Goal: Information Seeking & Learning: Learn about a topic

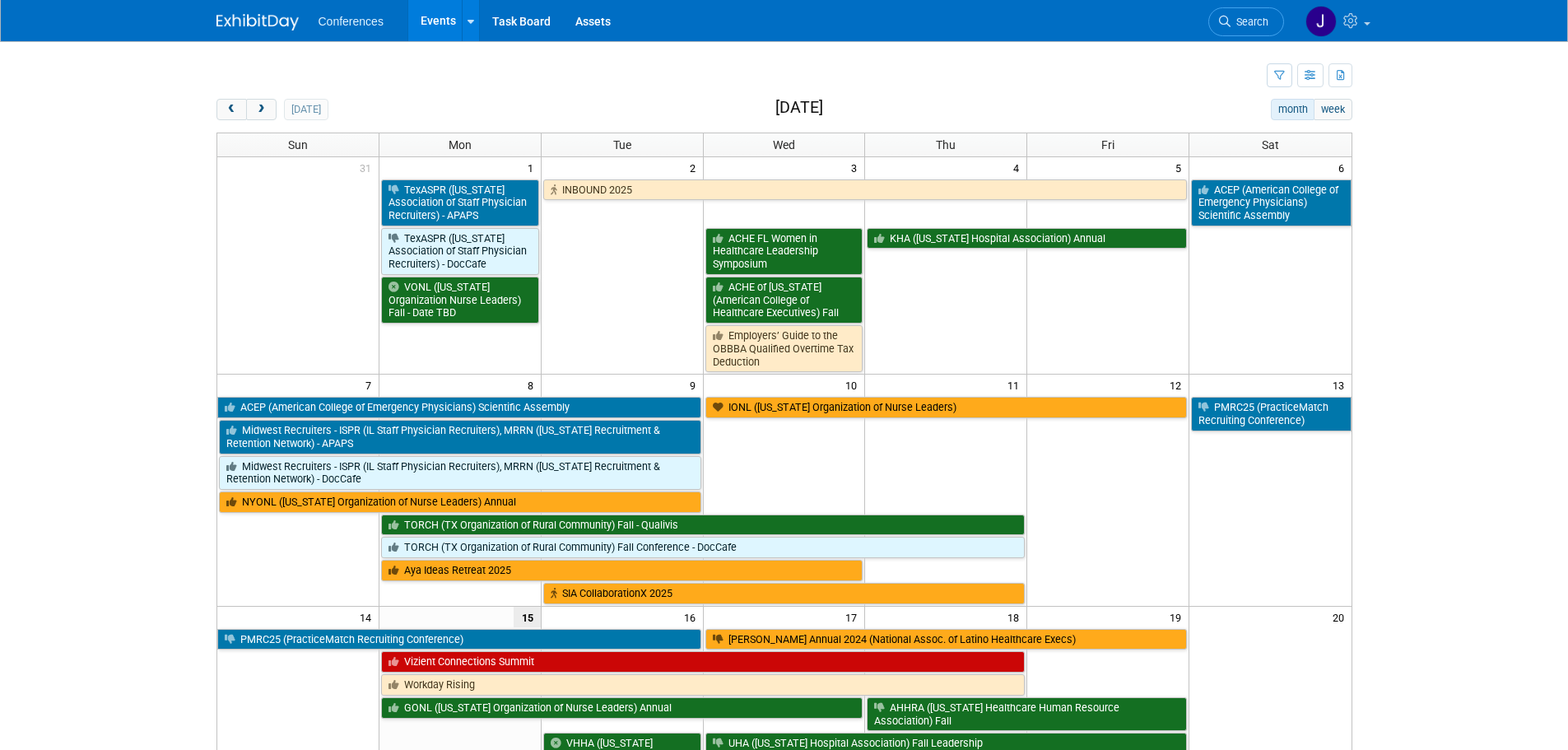
click at [1267, 18] on span "Search" at bounding box center [1250, 21] width 38 height 12
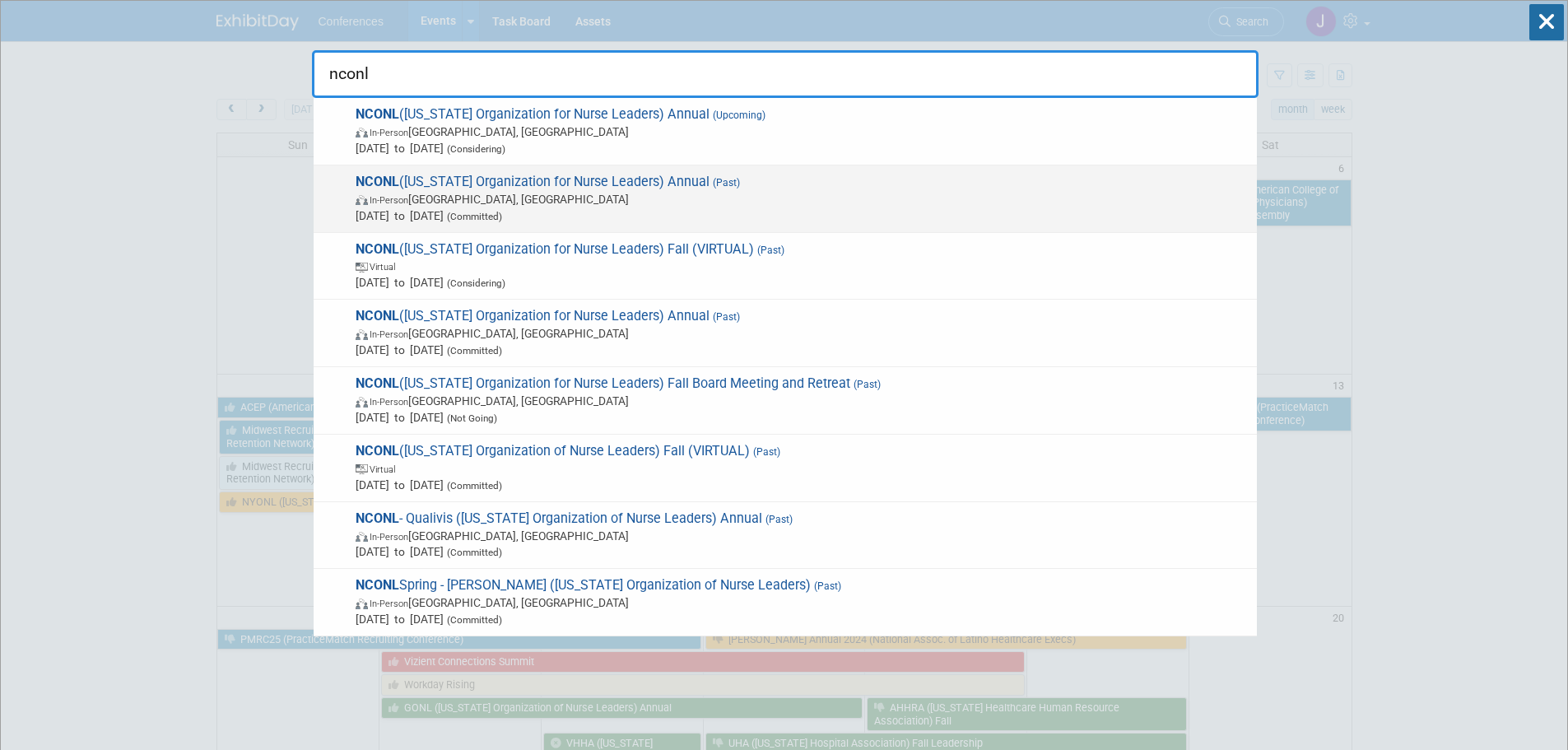
type input "nconl"
click at [1092, 194] on span "In-Person [GEOGRAPHIC_DATA], [GEOGRAPHIC_DATA]" at bounding box center [802, 198] width 893 height 16
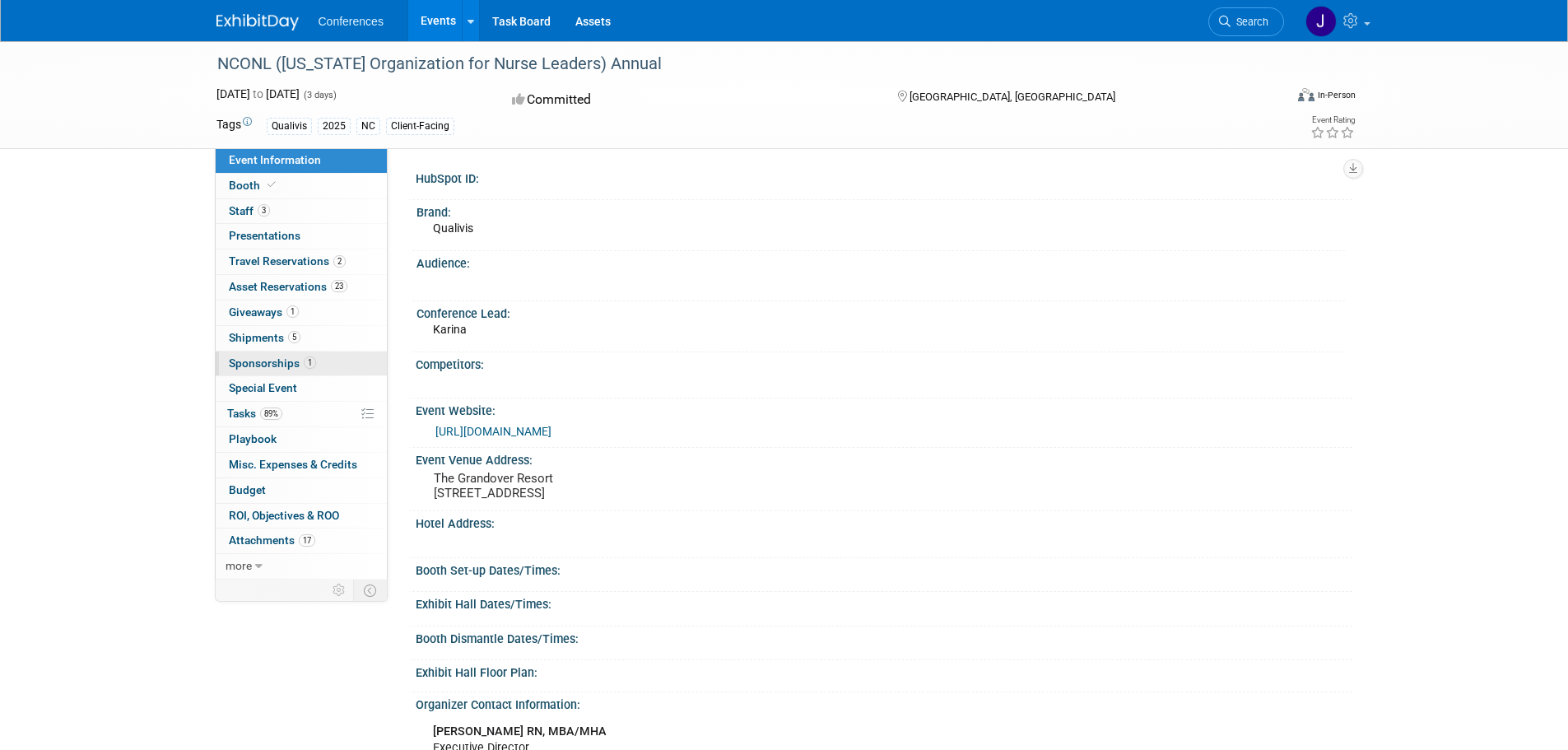
click at [261, 357] on span "Sponsorships 1" at bounding box center [273, 363] width 88 height 13
